Goal: Task Accomplishment & Management: Manage account settings

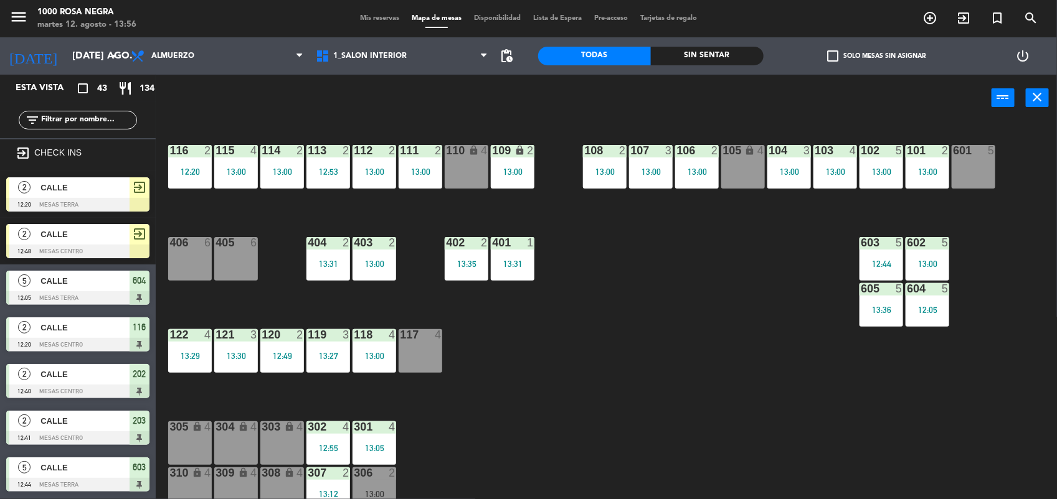
click at [362, 19] on span "Mis reservas" at bounding box center [380, 18] width 52 height 7
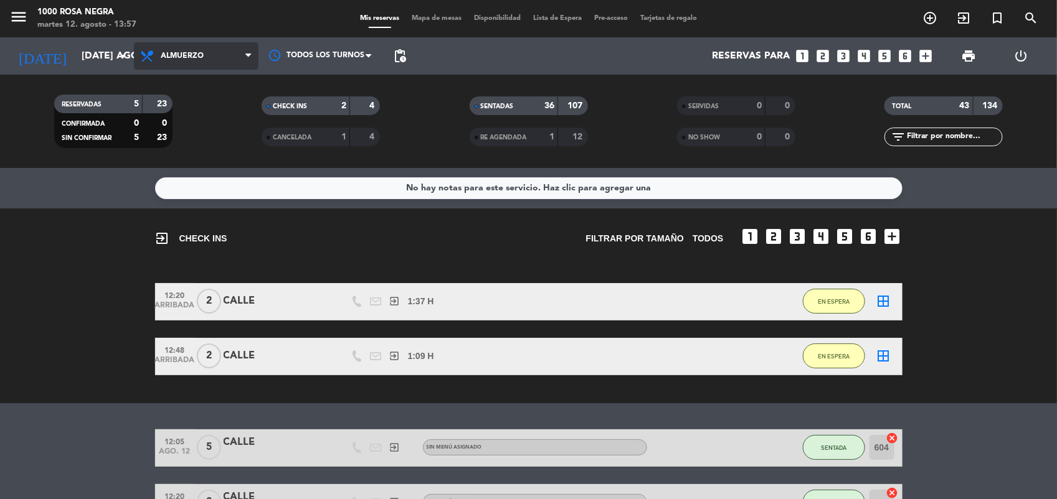
click at [203, 50] on span "Almuerzo" at bounding box center [196, 55] width 125 height 27
click at [203, 133] on div "menu 1000 [PERSON_NAME] Negra martes 12. agosto - 13:57 Mis reservas Mapa de me…" at bounding box center [528, 84] width 1057 height 168
click at [203, 133] on filter-checkbox "RESERVADAS 5 23 CONFIRMADA 0 0 SIN CONFIRMAR 5 23" at bounding box center [112, 122] width 207 height 54
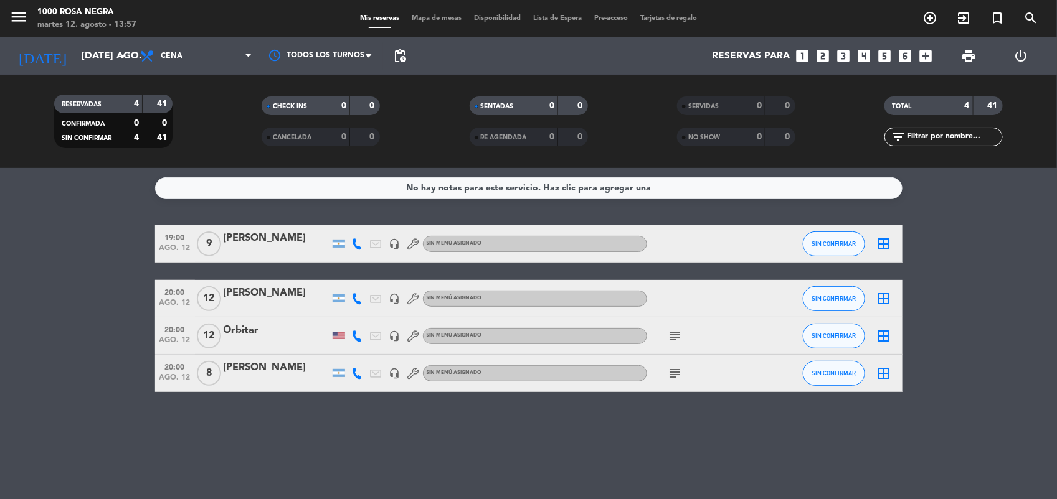
click at [123, 281] on bookings-row "19:00 ago. 12 9 [PERSON_NAME] headset_mic Sin menú asignado SIN CONFIRMAR borde…" at bounding box center [528, 308] width 1057 height 167
click at [244, 235] on div "[PERSON_NAME]" at bounding box center [277, 238] width 106 height 16
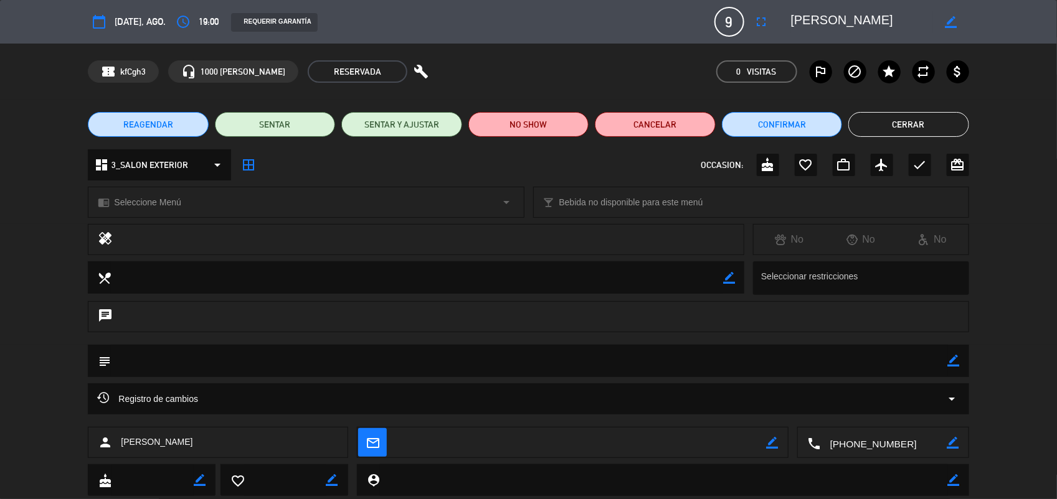
click at [835, 92] on div "confirmation_number kfCgh3 headset_mic 1000 [PERSON_NAME] RESERVADA build 0 Vis…" at bounding box center [528, 72] width 1057 height 56
click at [785, 123] on button "Confirmar" at bounding box center [782, 124] width 120 height 25
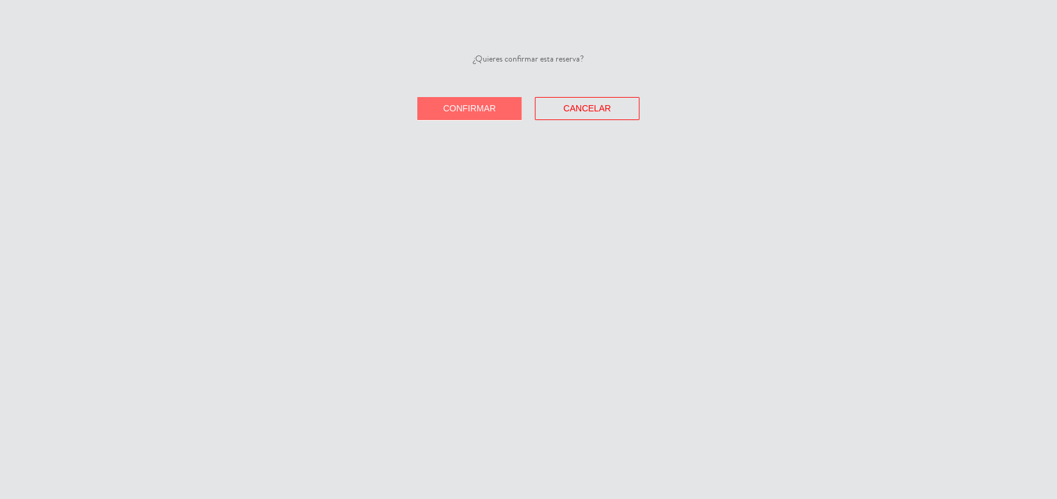
click at [503, 121] on div "¿Quieres confirmar esta reserva? Confirmar Cancelar" at bounding box center [528, 249] width 1057 height 499
click at [507, 109] on button "Confirmar" at bounding box center [469, 108] width 105 height 23
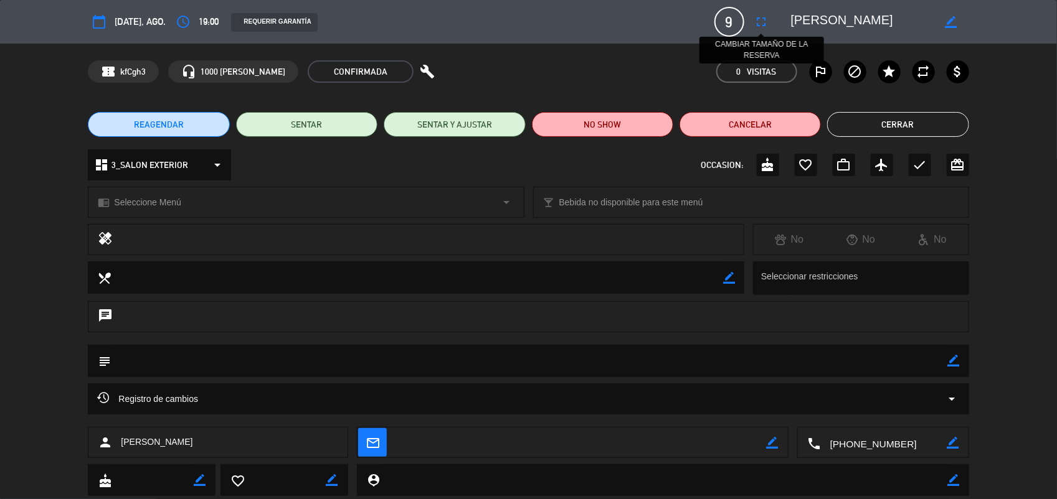
click at [760, 21] on icon "fullscreen" at bounding box center [761, 21] width 15 height 15
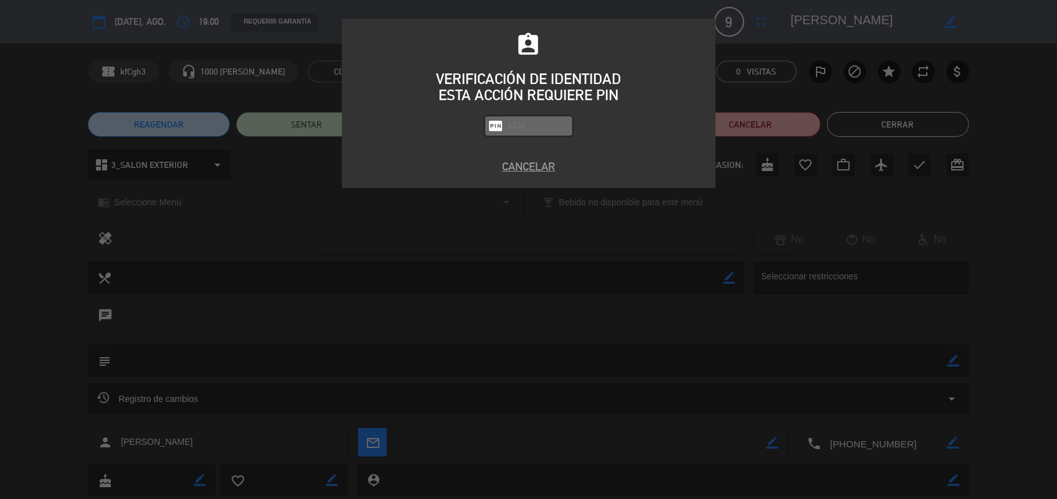
click at [537, 125] on input "text" at bounding box center [538, 126] width 62 height 14
type input "2492"
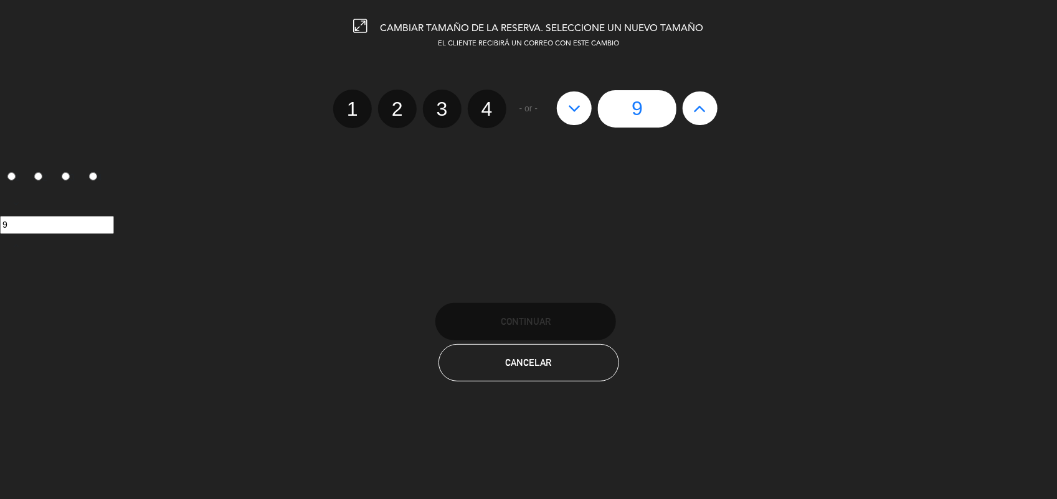
click at [460, 165] on div "1 2 3 4 9" at bounding box center [528, 199] width 1057 height 116
click at [704, 98] on icon at bounding box center [700, 108] width 13 height 20
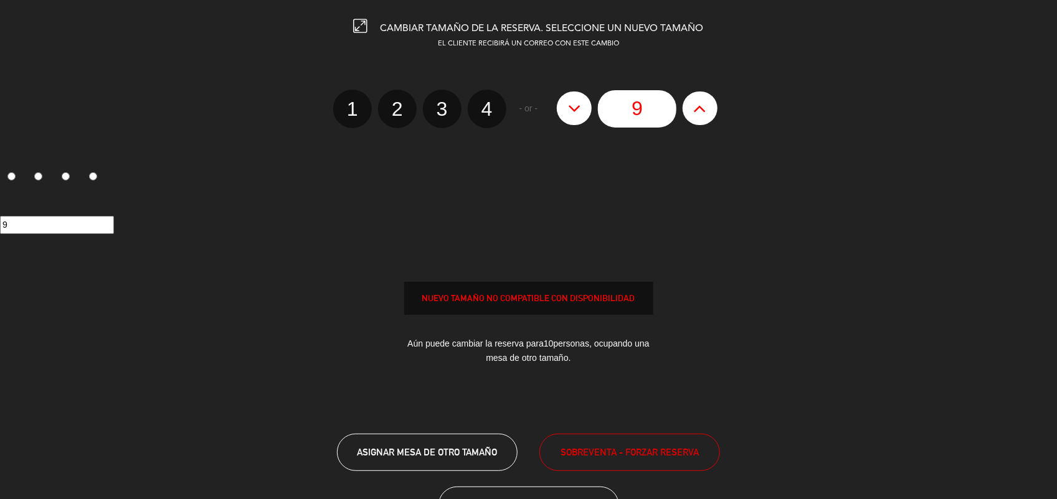
type input "10"
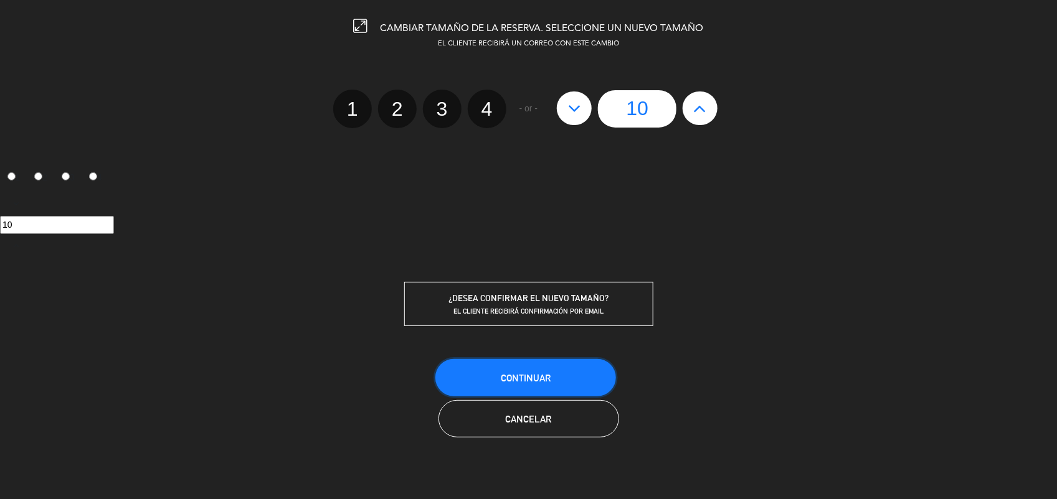
click at [562, 379] on button "Continuar" at bounding box center [525, 377] width 181 height 37
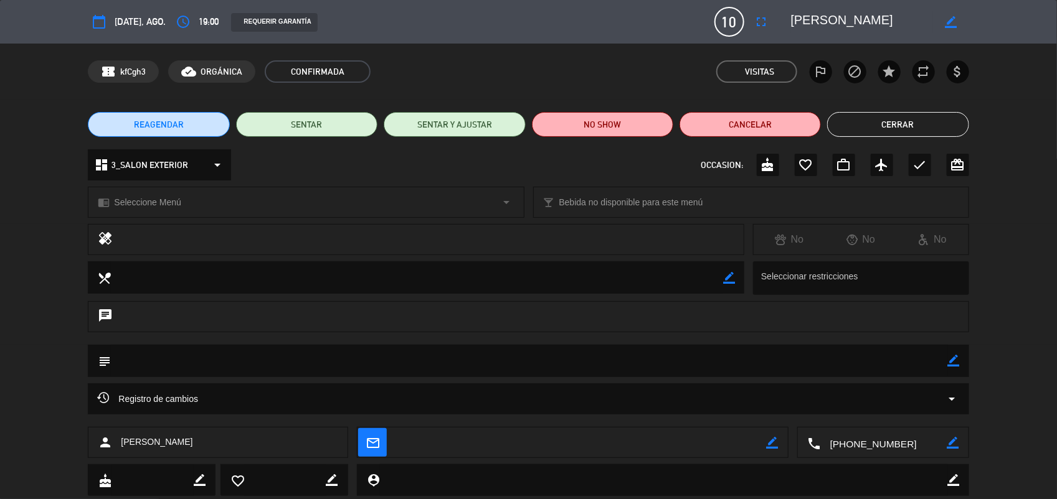
click at [870, 126] on button "Cerrar" at bounding box center [897, 124] width 141 height 25
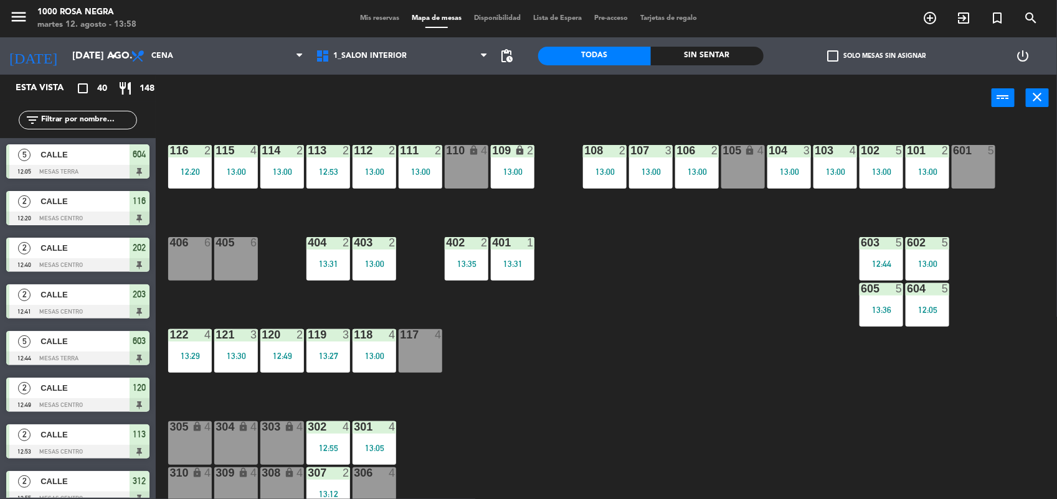
click at [752, 298] on div "116 2 12:20 115 4 13:00 114 2 13:00 113 2 12:53 112 2 13:00 111 2 13:00 110 loc…" at bounding box center [611, 312] width 890 height 378
